Goal: Task Accomplishment & Management: Use online tool/utility

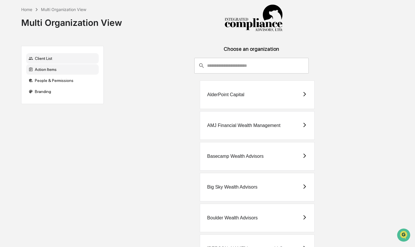
click at [50, 69] on div "Action Items" at bounding box center [62, 69] width 73 height 10
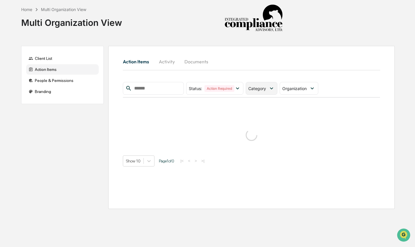
click at [265, 88] on span "Category" at bounding box center [258, 88] width 18 height 5
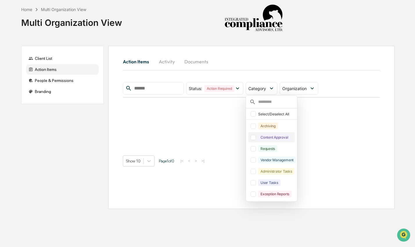
click at [283, 138] on div "Content Approval" at bounding box center [274, 137] width 32 height 7
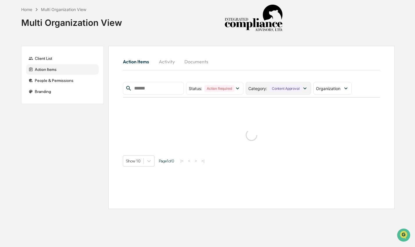
click at [285, 88] on div "Content Approval" at bounding box center [286, 88] width 32 height 7
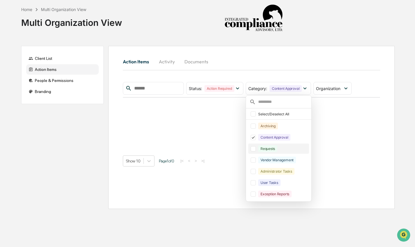
click at [272, 149] on div "Requests" at bounding box center [267, 148] width 19 height 7
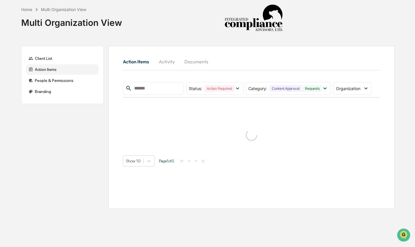
click at [318, 73] on div "Action Items Activity Documents Status : Action Required Select/Deselect All Ac…" at bounding box center [252, 111] width 258 height 112
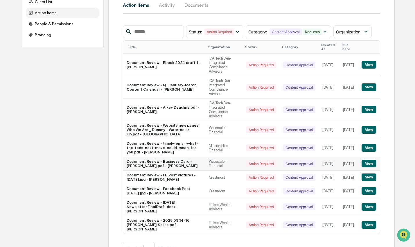
scroll to position [68, 0]
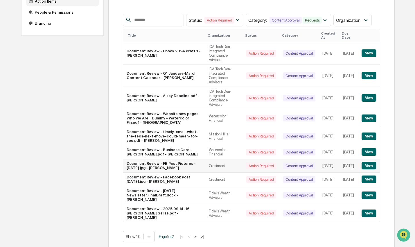
click at [374, 163] on button "View" at bounding box center [369, 166] width 15 height 8
